Goal: Find specific page/section: Find specific page/section

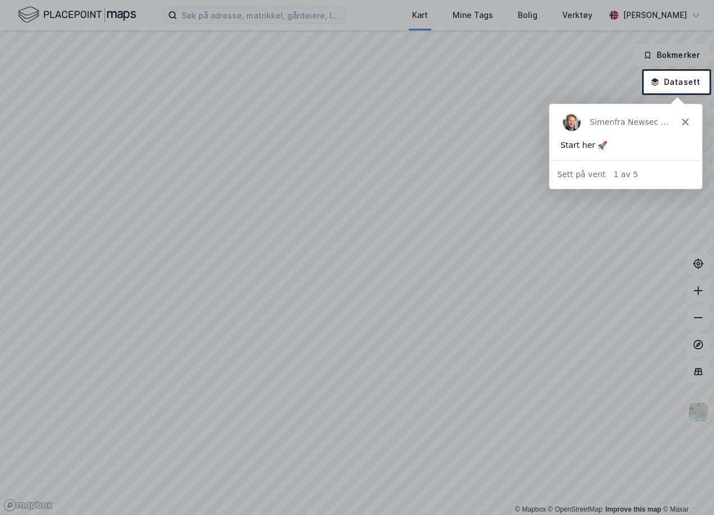
click at [683, 124] on div "Simen fra Newsec Maps" at bounding box center [625, 121] width 153 height 36
click at [687, 123] on polygon "Lukk" at bounding box center [685, 121] width 7 height 7
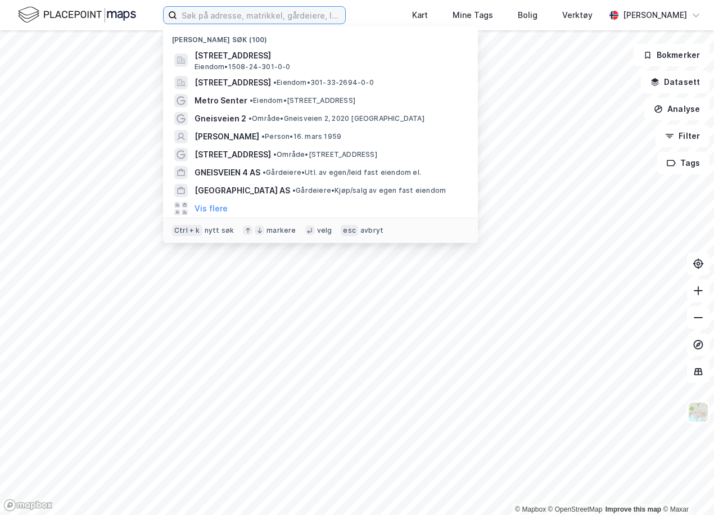
drag, startPoint x: 242, startPoint y: 20, endPoint x: 248, endPoint y: 20, distance: 6.2
click at [242, 20] on input at bounding box center [261, 15] width 168 height 17
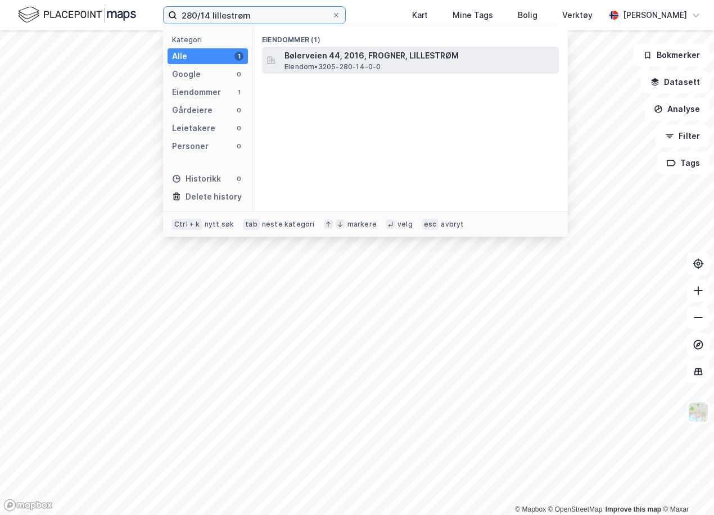
type input "280/14 lillestrøm"
click at [351, 67] on span "Eiendom • 3205-280-14-0-0" at bounding box center [333, 66] width 97 height 9
